Goal: Task Accomplishment & Management: Use online tool/utility

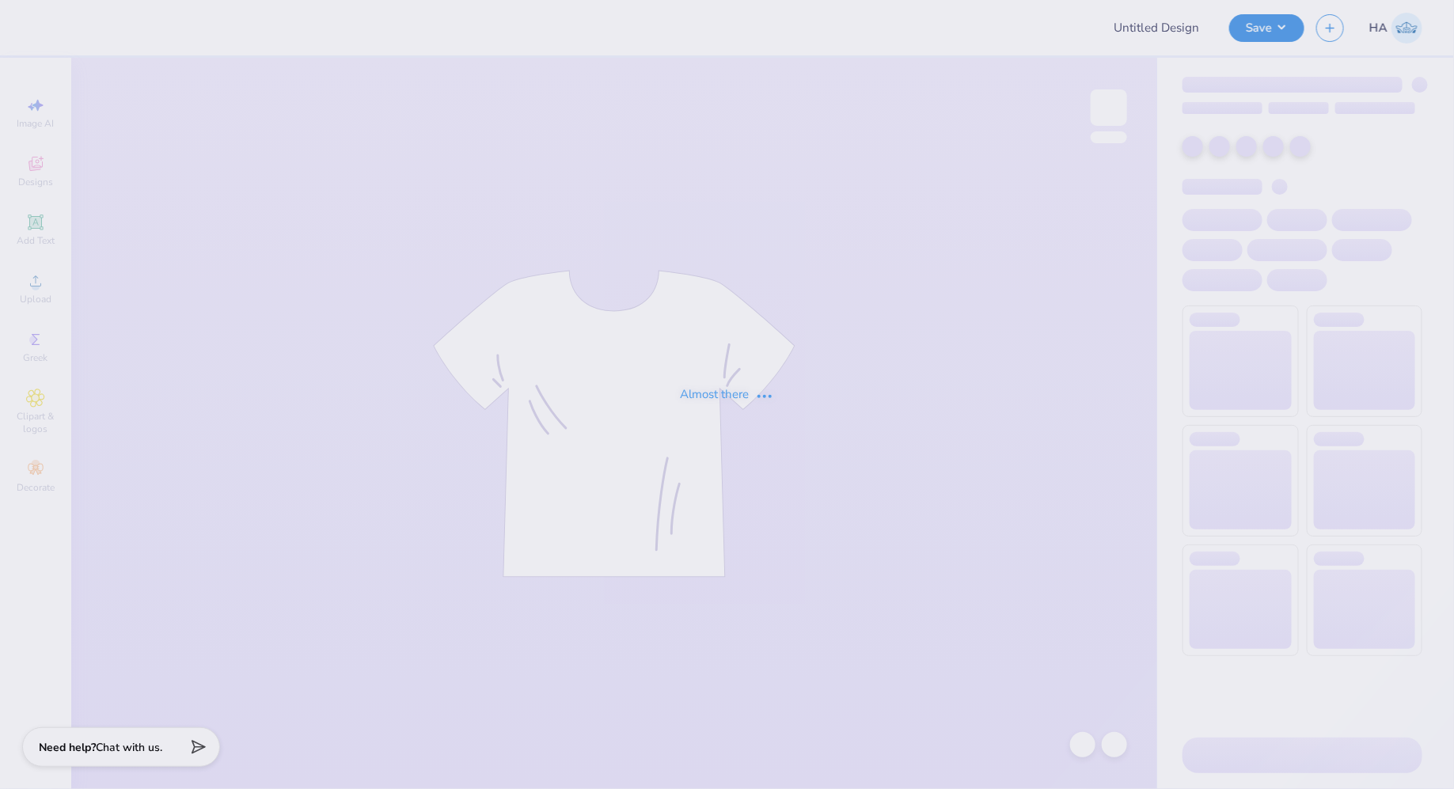
type input "Cherries V1"
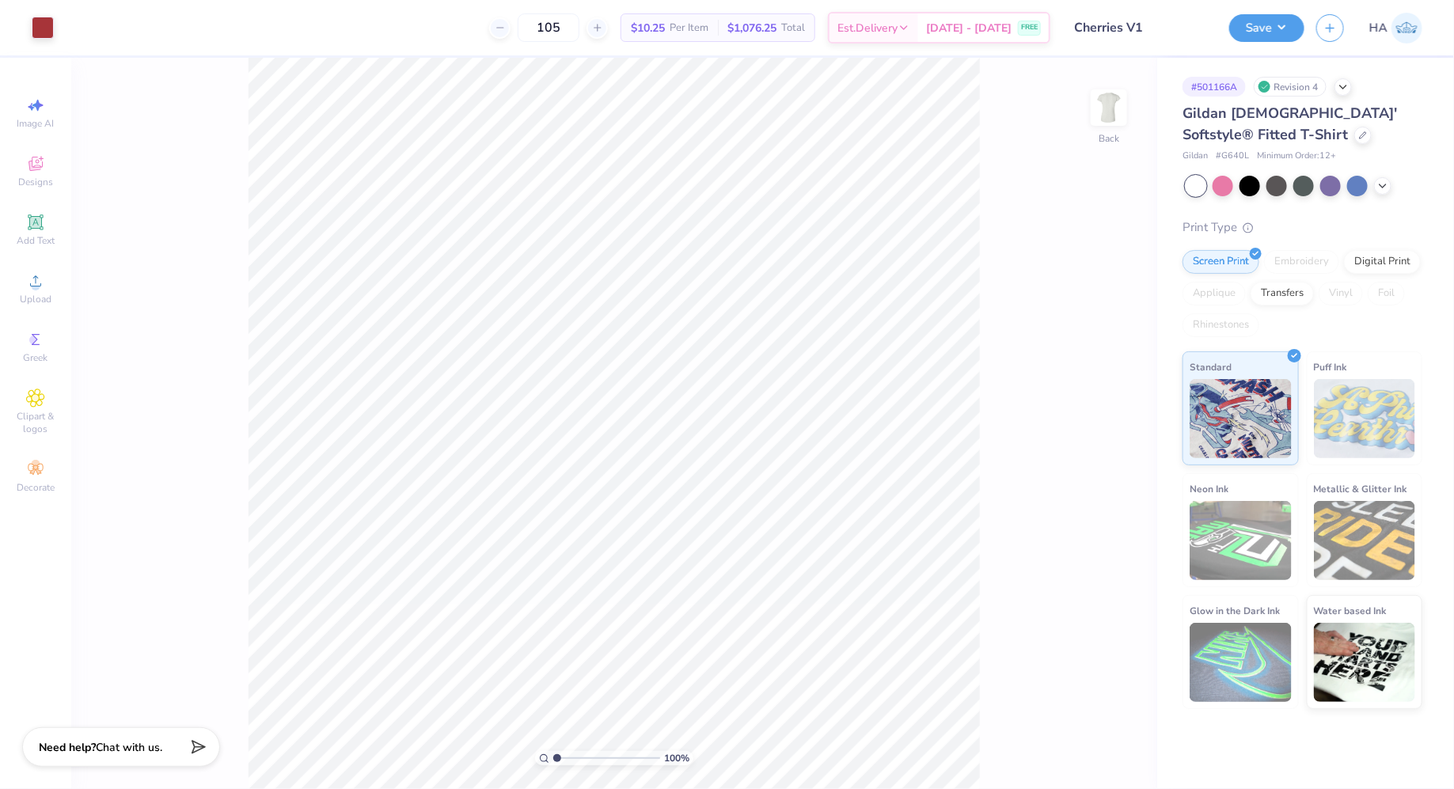
click at [1142, 28] on input "Cherries V1" at bounding box center [1139, 28] width 155 height 32
